Goal: Transaction & Acquisition: Purchase product/service

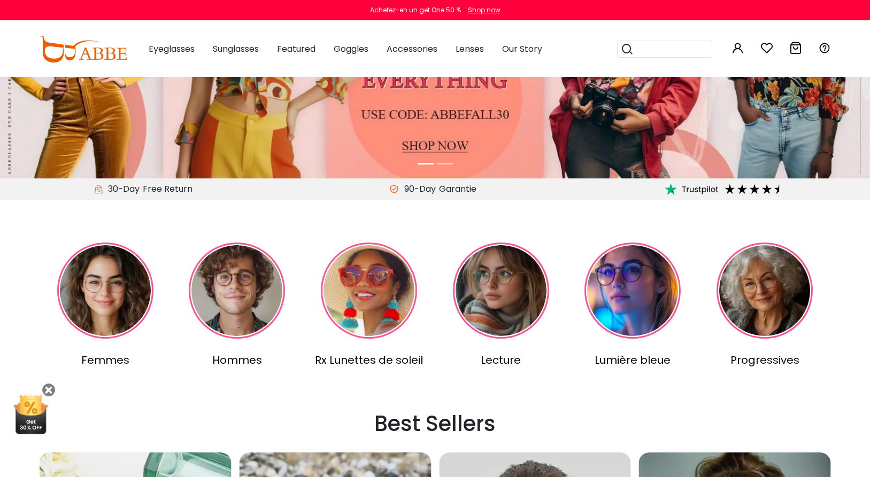
scroll to position [221, 0]
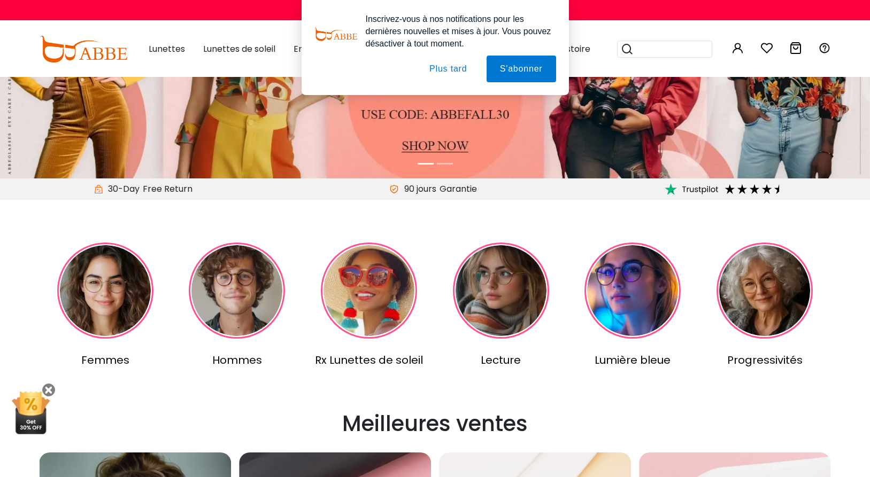
click at [440, 72] on button "Plus tard" at bounding box center [448, 69] width 64 height 27
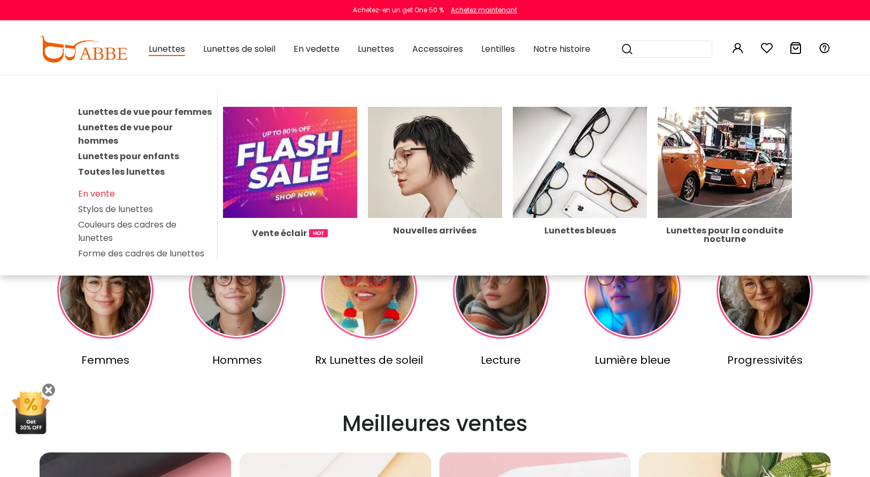
click at [173, 109] on link "Lunettes de vue pour femmes" at bounding box center [145, 112] width 134 height 12
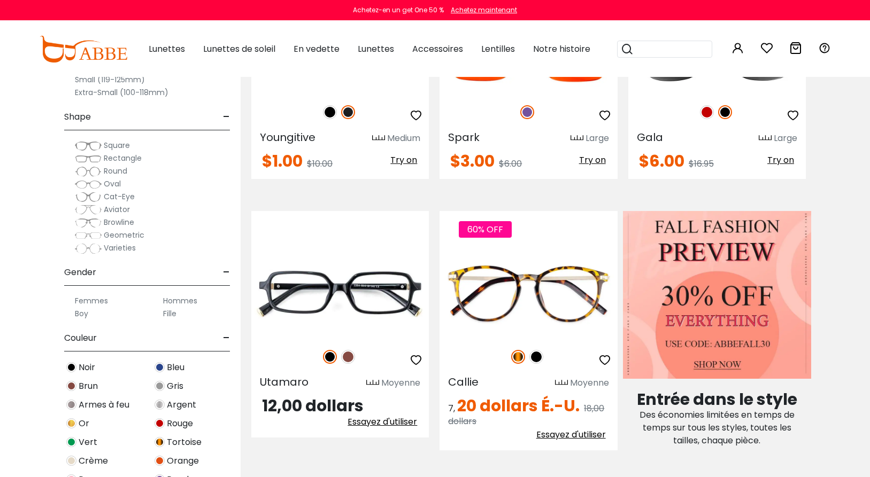
scroll to position [443, 0]
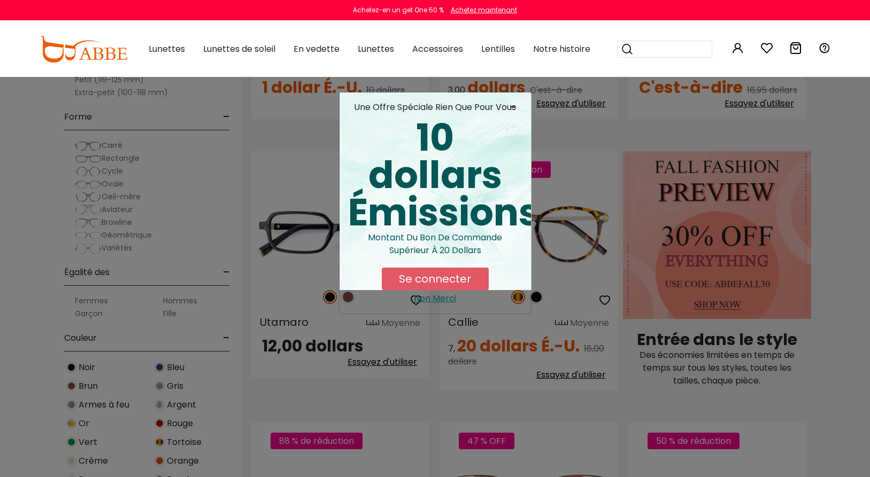
click at [90, 191] on div "- une offre spéciale rien que pour vous 10 dollars Émissions Montant du bon de …" at bounding box center [435, 238] width 870 height 477
click at [515, 106] on span "-" at bounding box center [515, 107] width 13 height 13
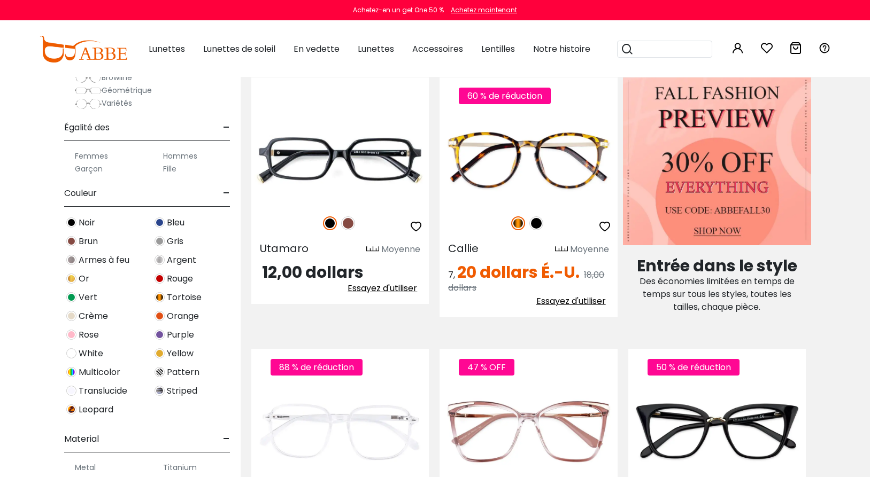
scroll to position [148, 0]
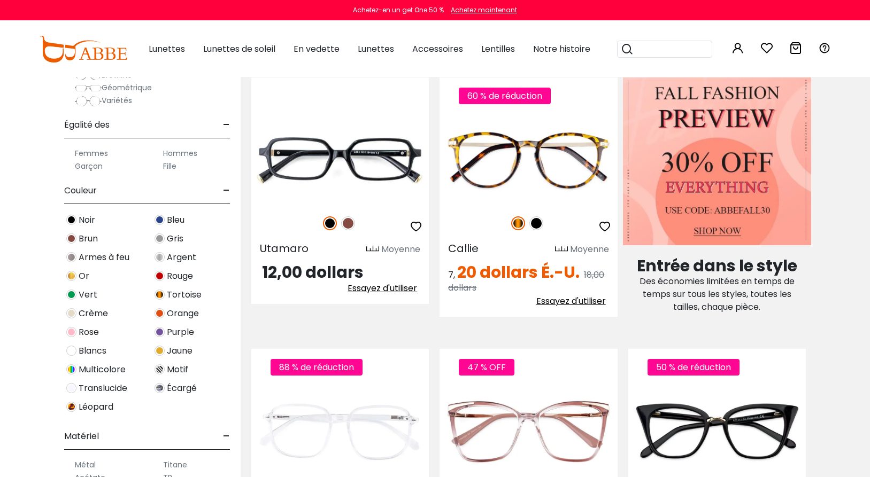
click at [161, 275] on img at bounding box center [160, 276] width 10 height 10
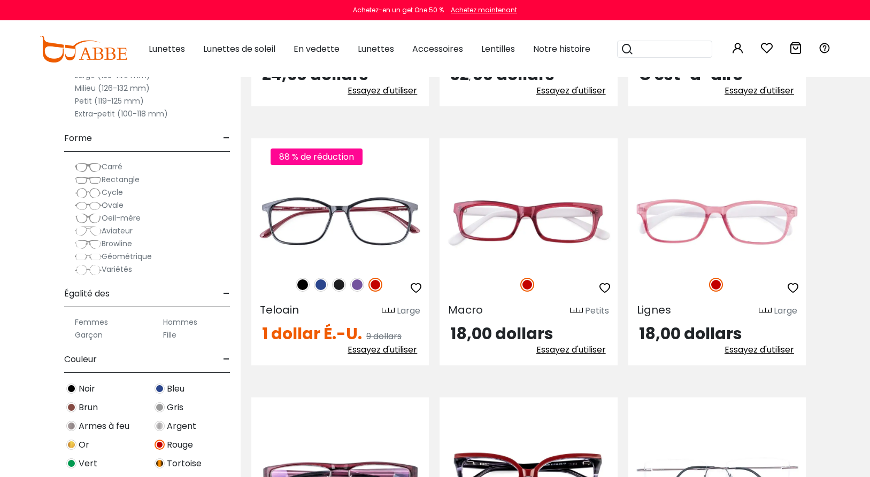
scroll to position [4427, 0]
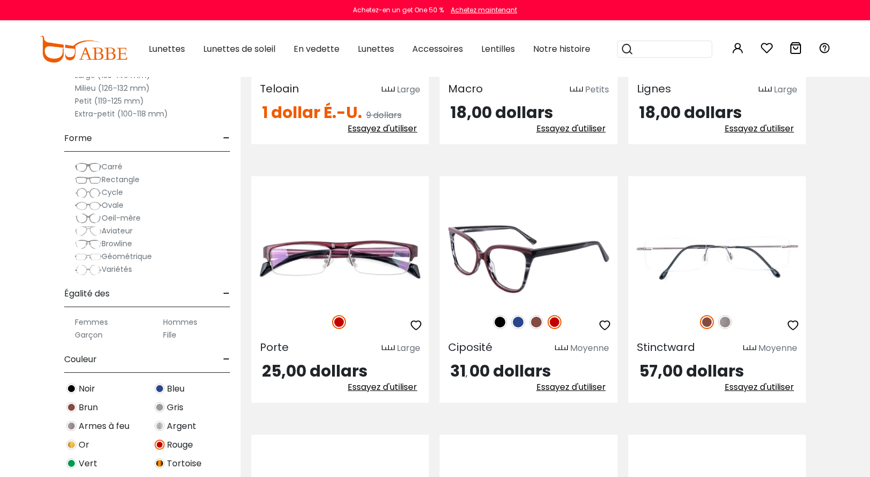
click at [526, 264] on img at bounding box center [527, 259] width 177 height 89
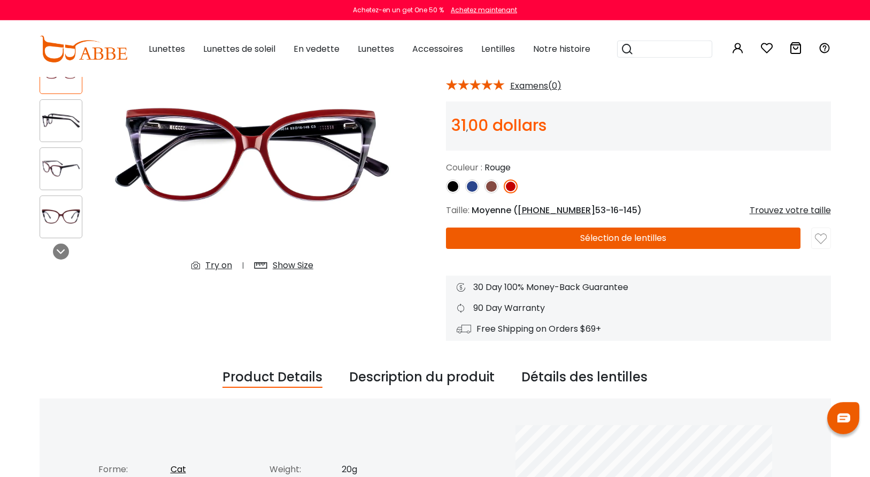
scroll to position [74, 0]
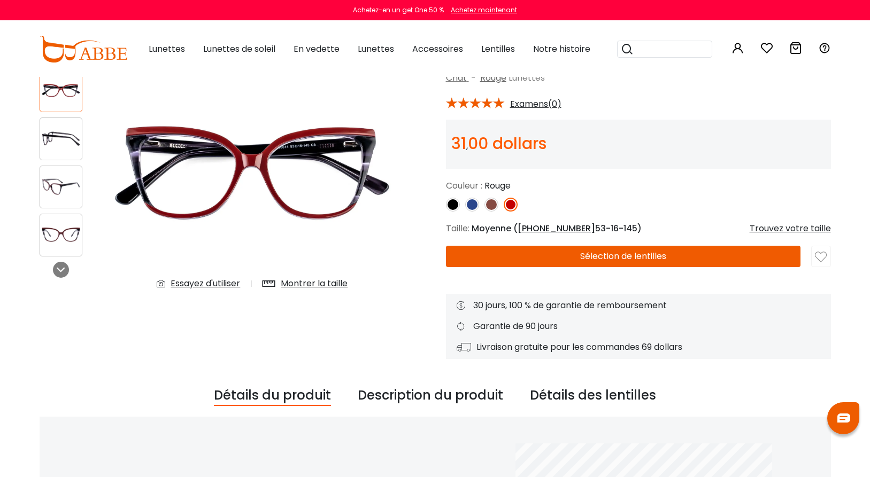
click at [604, 256] on button "Sélection de lentilles" at bounding box center [623, 256] width 354 height 21
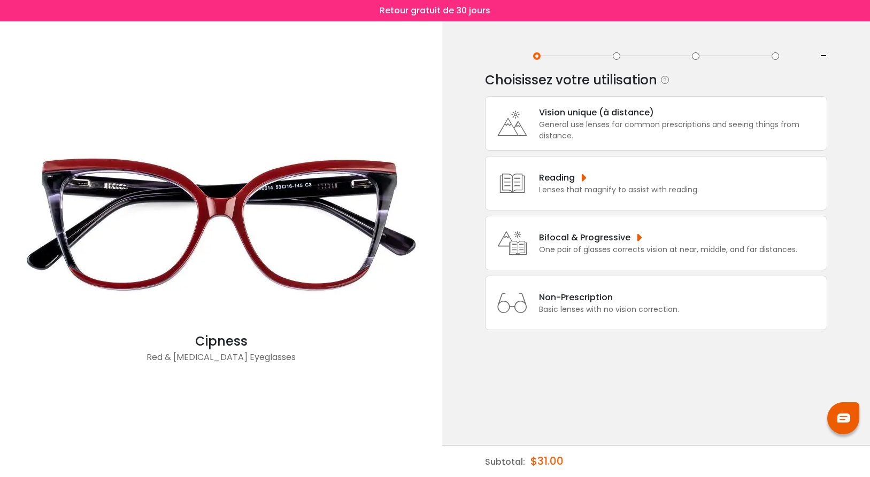
click at [562, 137] on div "General use lenses for common prescriptions and seeing things from distance." at bounding box center [680, 130] width 282 height 22
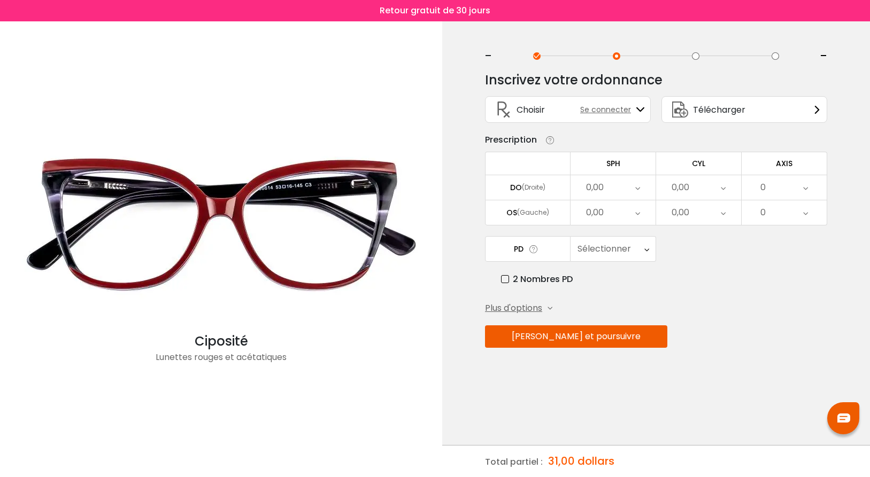
click at [636, 194] on icon at bounding box center [637, 187] width 5 height 25
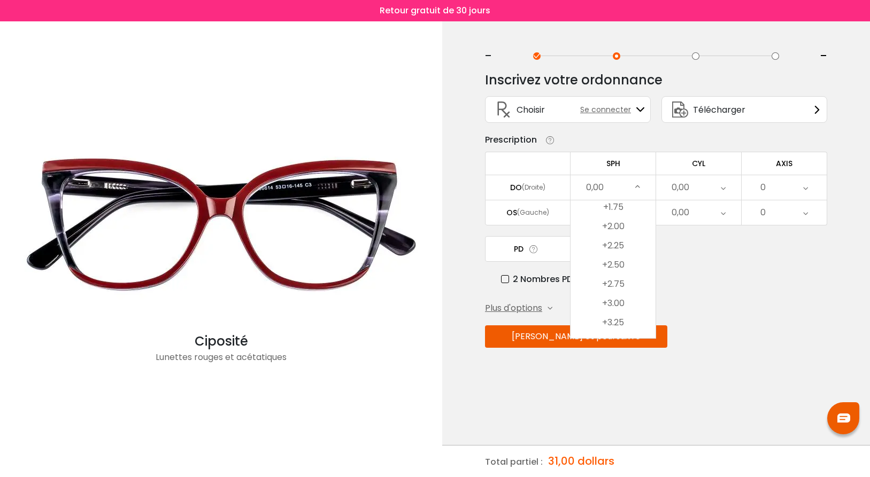
scroll to position [1860, 0]
click at [732, 304] on div "Inscrivez votre ordonnance SPH (Sphere) Lens strength needed to correct your vi…" at bounding box center [656, 232] width 342 height 337
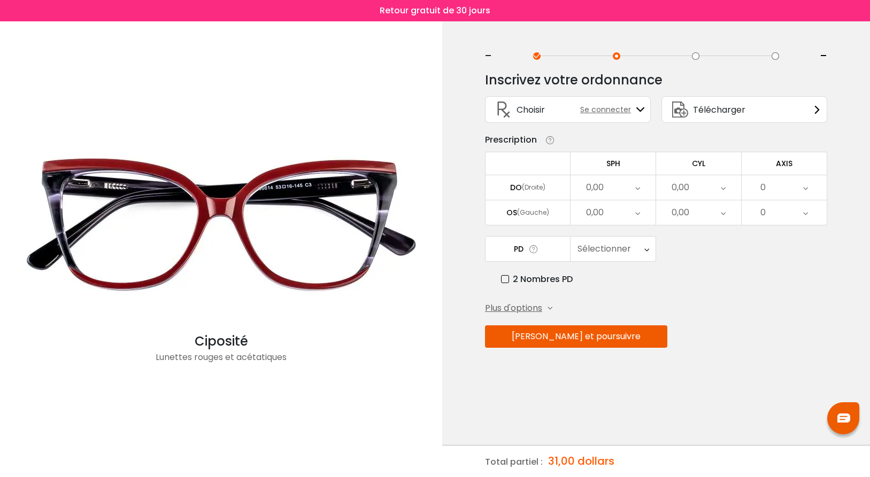
click at [635, 192] on icon at bounding box center [637, 187] width 5 height 25
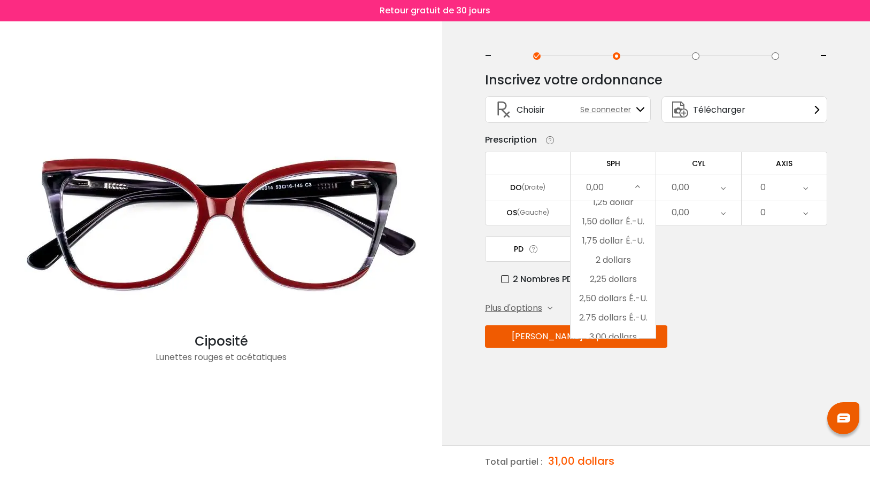
scroll to position [1791, 0]
click at [705, 279] on div "2 Nombres PD" at bounding box center [664, 279] width 326 height 13
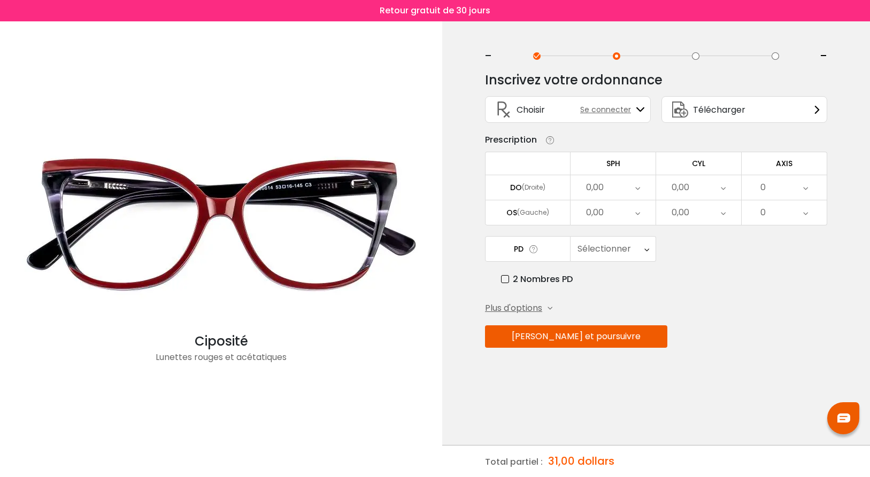
click at [638, 197] on icon at bounding box center [637, 187] width 5 height 25
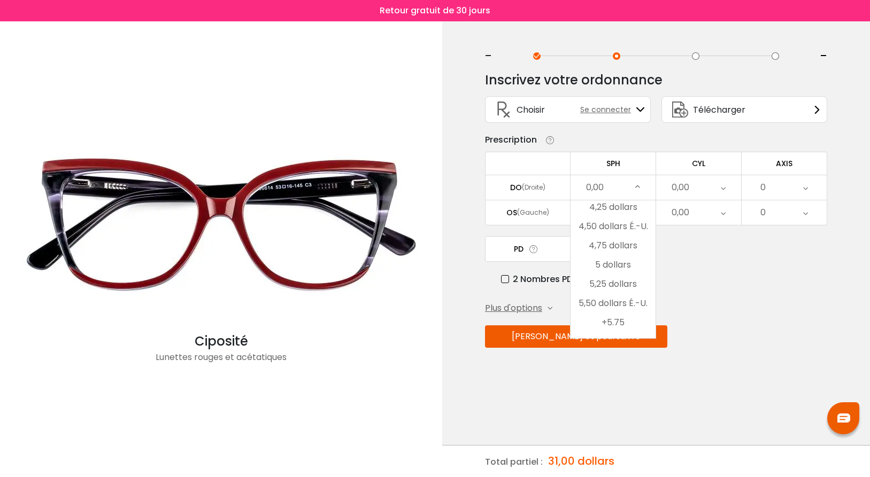
scroll to position [1919, 0]
click at [623, 240] on li "5 dollars" at bounding box center [612, 234] width 85 height 19
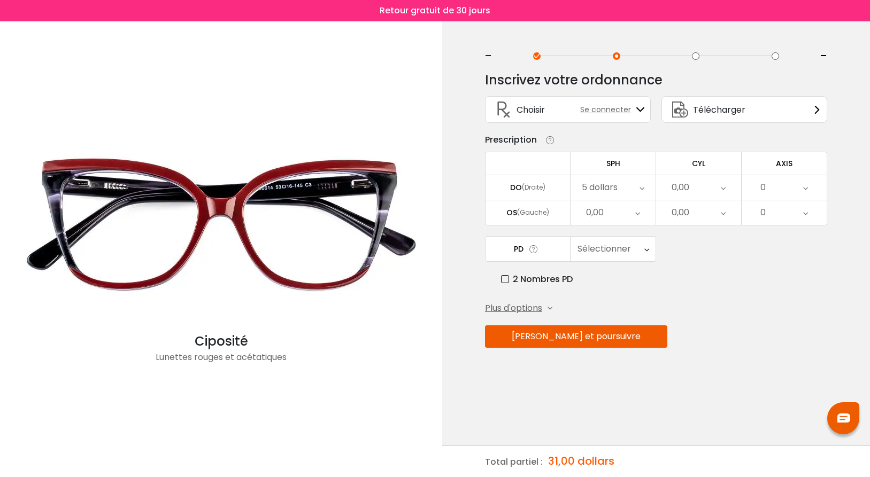
click at [637, 220] on icon at bounding box center [637, 212] width 5 height 25
